Goal: Understand process/instructions

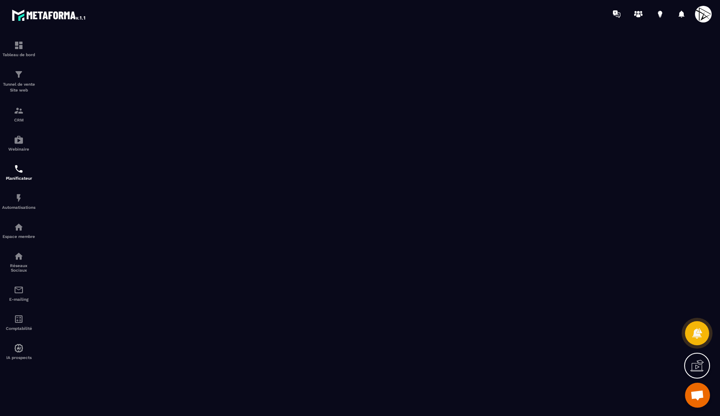
click at [698, 364] on icon at bounding box center [699, 364] width 8 height 9
click at [516, 285] on icon at bounding box center [516, 287] width 10 height 10
click at [20, 49] on img at bounding box center [19, 45] width 10 height 10
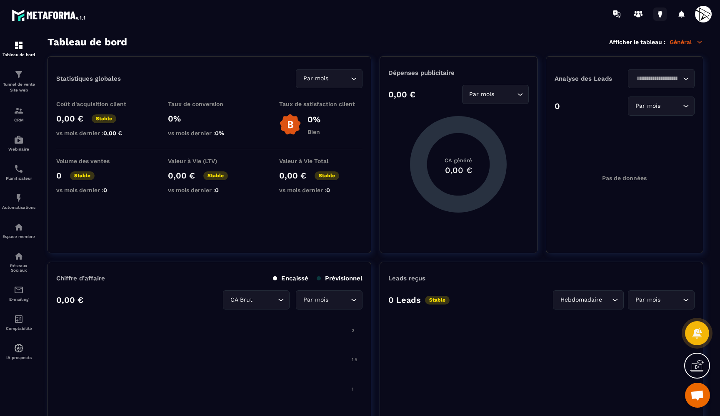
click at [658, 14] on icon at bounding box center [660, 12] width 4 height 5
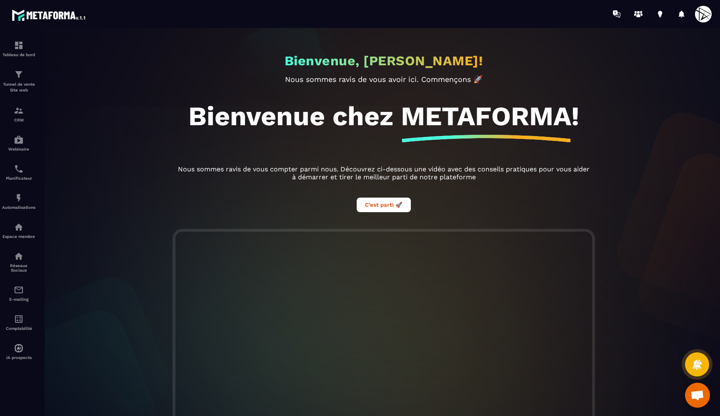
click at [383, 221] on div "Bienvenue, Timothée KUBIS! Nous sommes ravis de vous avoir ici. Commençons 🚀 Bi…" at bounding box center [383, 128] width 433 height 201
click at [387, 205] on button "C’est parti 🚀" at bounding box center [384, 205] width 54 height 15
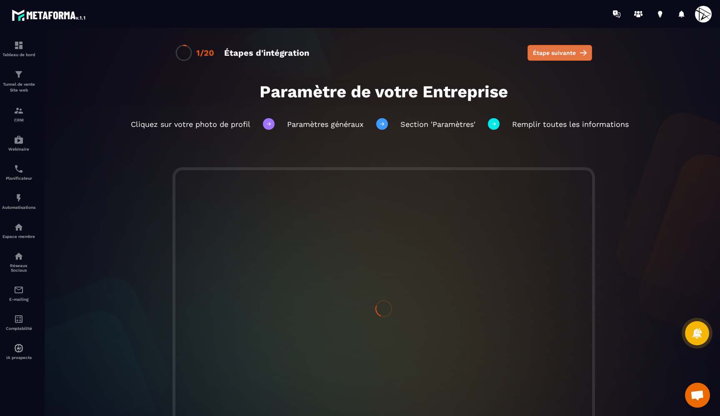
click at [562, 60] on button "Étape suivante" at bounding box center [559, 53] width 65 height 16
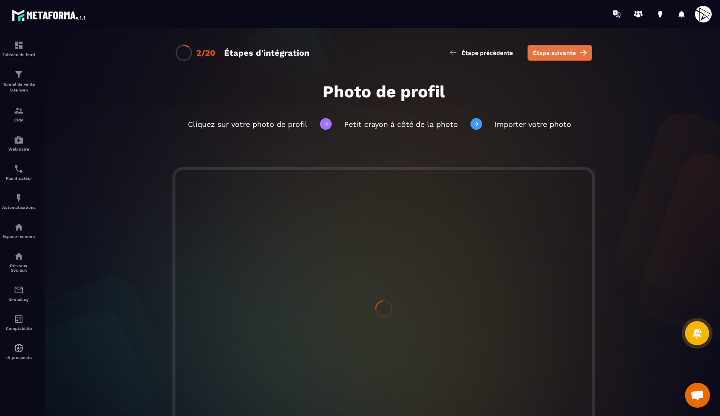
click at [563, 56] on span "Étape suivante" at bounding box center [554, 53] width 43 height 8
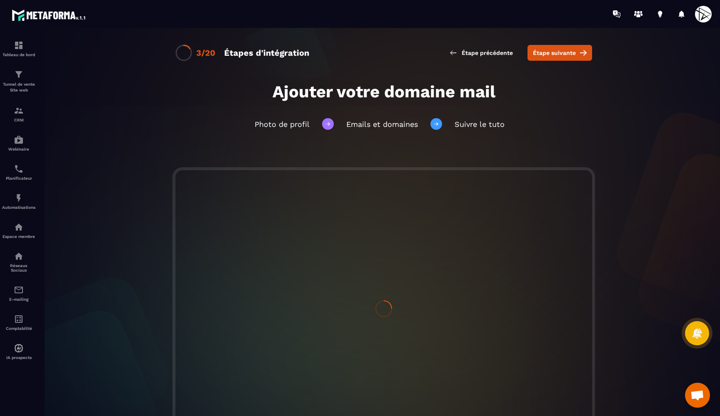
click at [563, 56] on span "Étape suivante" at bounding box center [554, 53] width 43 height 8
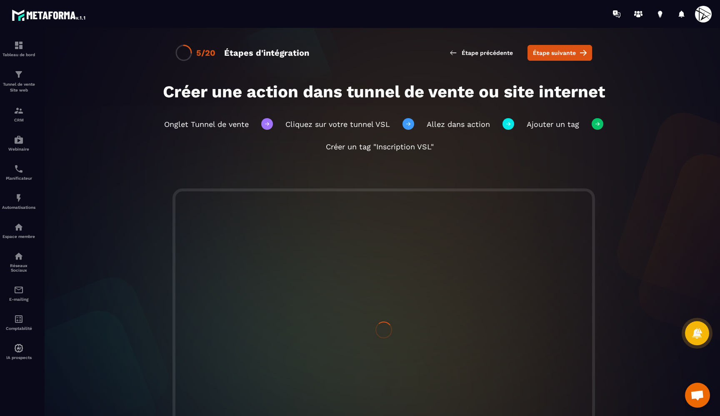
click at [563, 56] on span "Étape suivante" at bounding box center [554, 53] width 43 height 8
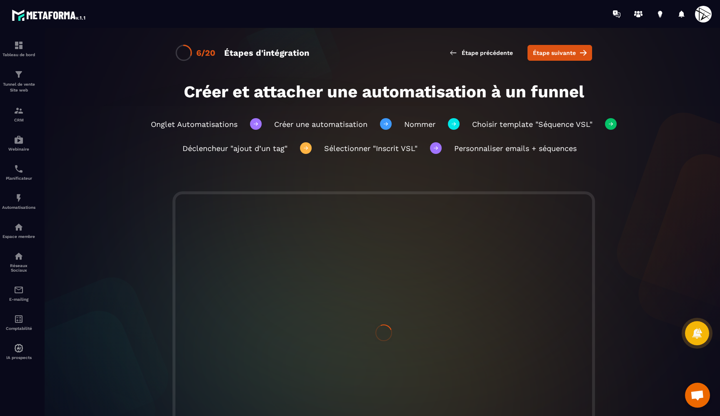
click at [563, 56] on span "Étape suivante" at bounding box center [554, 53] width 43 height 8
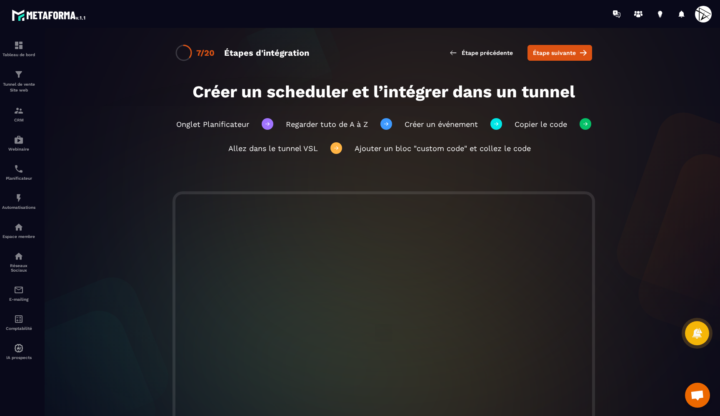
click at [563, 56] on span "Étape suivante" at bounding box center [554, 53] width 43 height 8
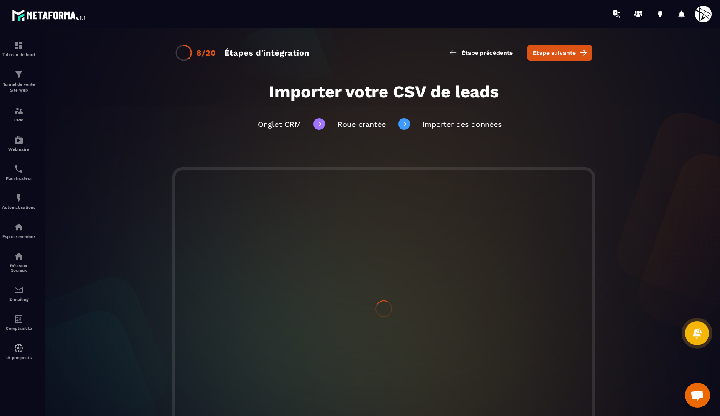
click at [563, 56] on span "Étape suivante" at bounding box center [554, 53] width 43 height 8
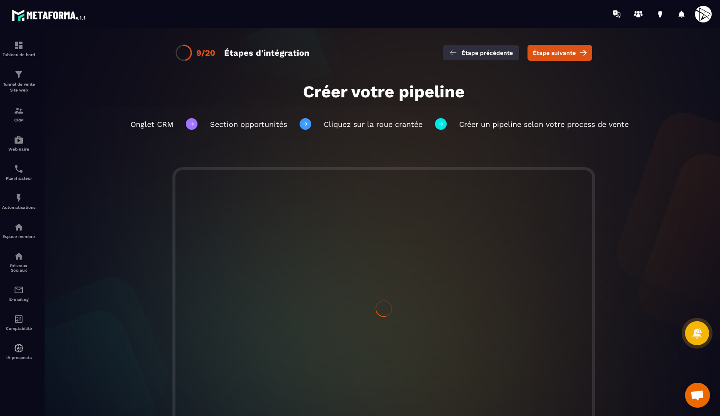
click at [476, 58] on button "Étape précédente" at bounding box center [481, 52] width 76 height 15
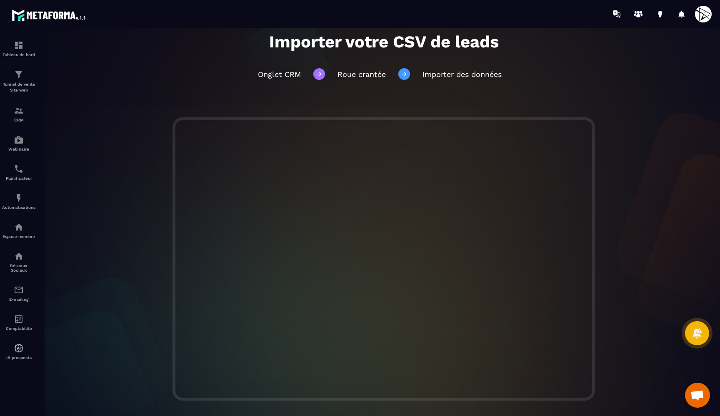
scroll to position [48, 0]
